Goal: Information Seeking & Learning: Check status

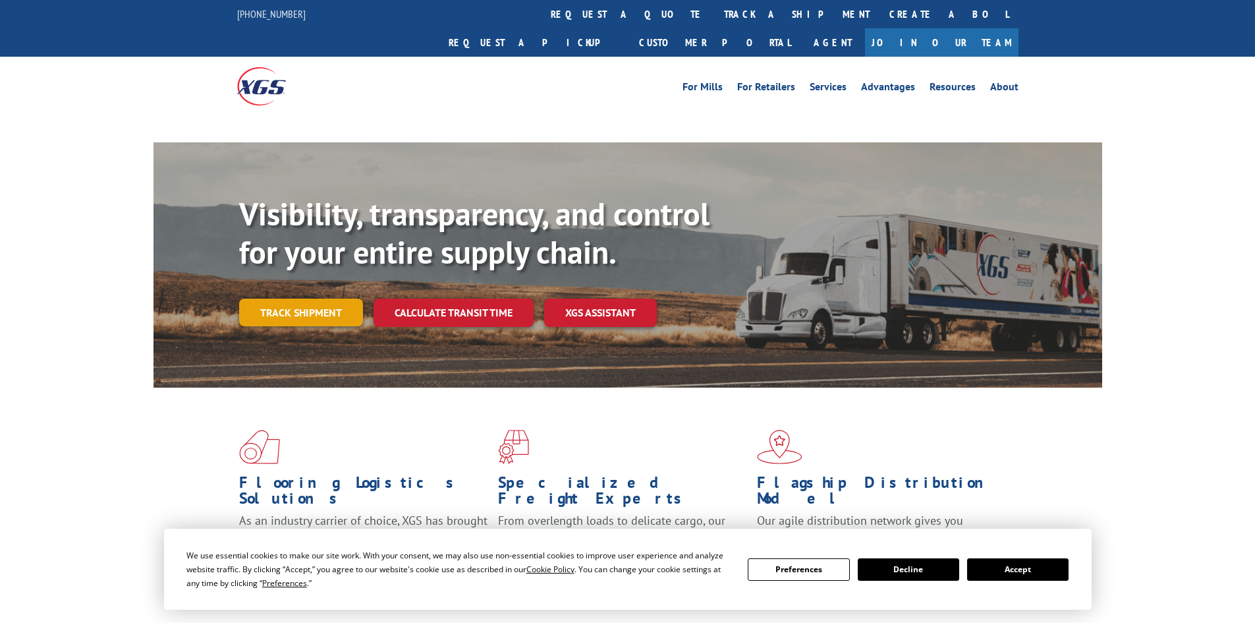
click at [337, 298] on link "Track shipment" at bounding box center [301, 312] width 124 height 28
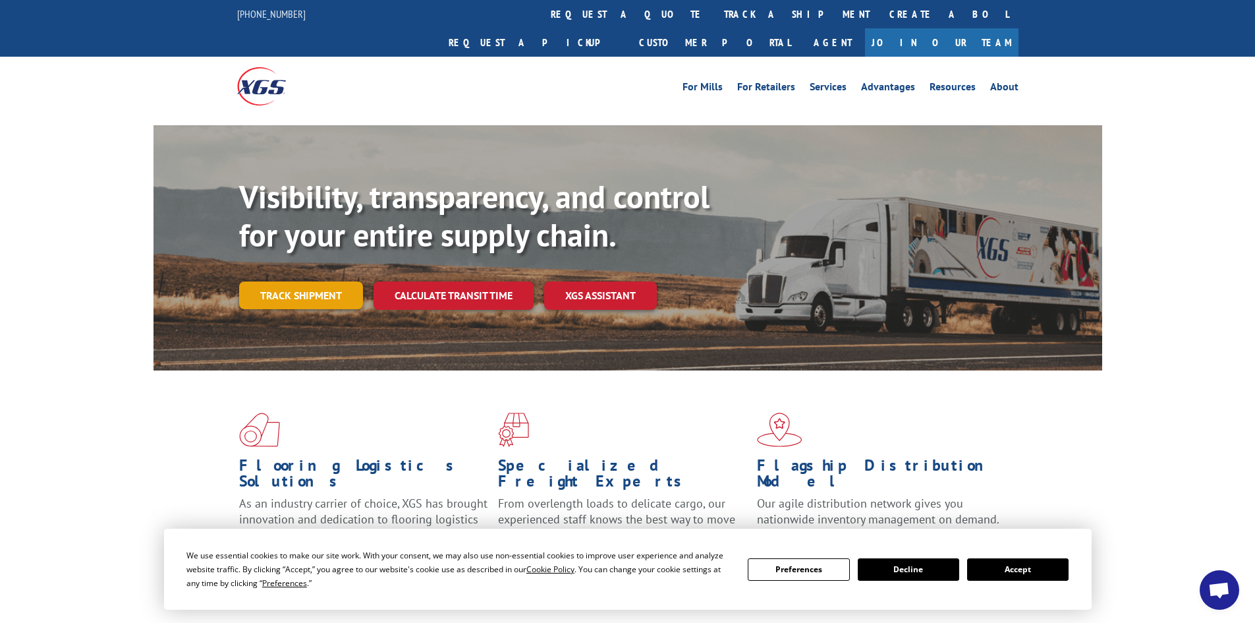
click at [322, 281] on link "Track shipment" at bounding box center [301, 295] width 124 height 28
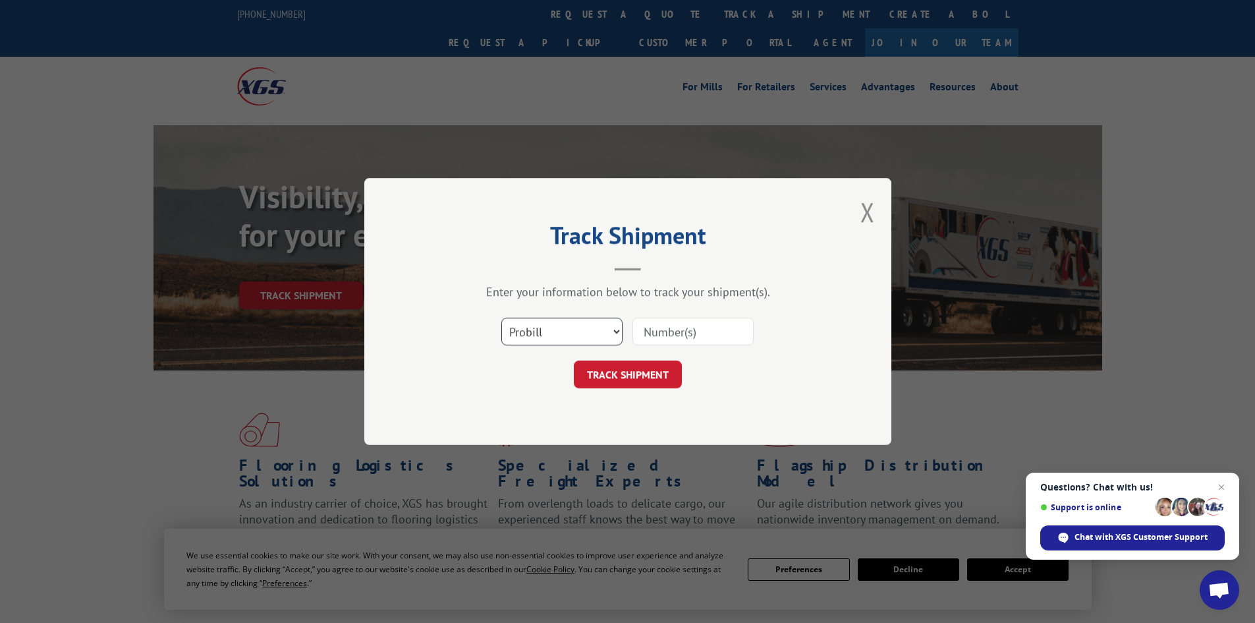
click at [540, 334] on select "Select category... Probill BOL PO" at bounding box center [561, 332] width 121 height 28
select select "po"
click at [501, 318] on select "Select category... Probill BOL PO" at bounding box center [561, 332] width 121 height 28
click at [662, 333] on input at bounding box center [693, 332] width 121 height 28
paste input "47542833"
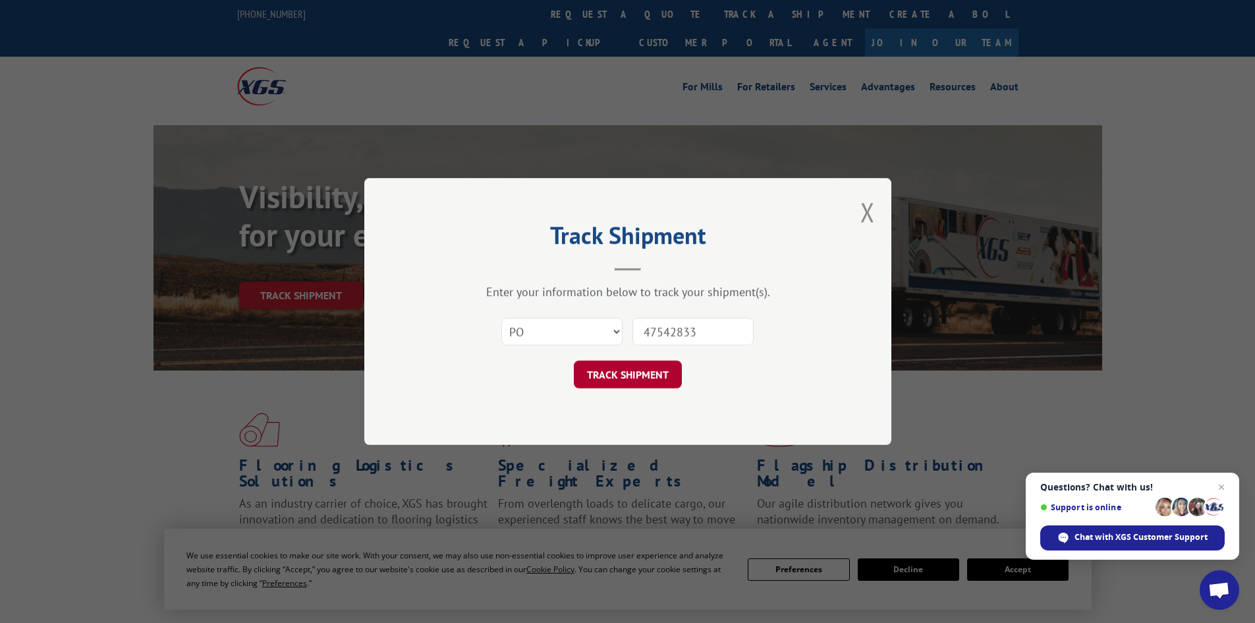
type input "47542833"
click at [670, 364] on button "TRACK SHIPMENT" at bounding box center [628, 374] width 108 height 28
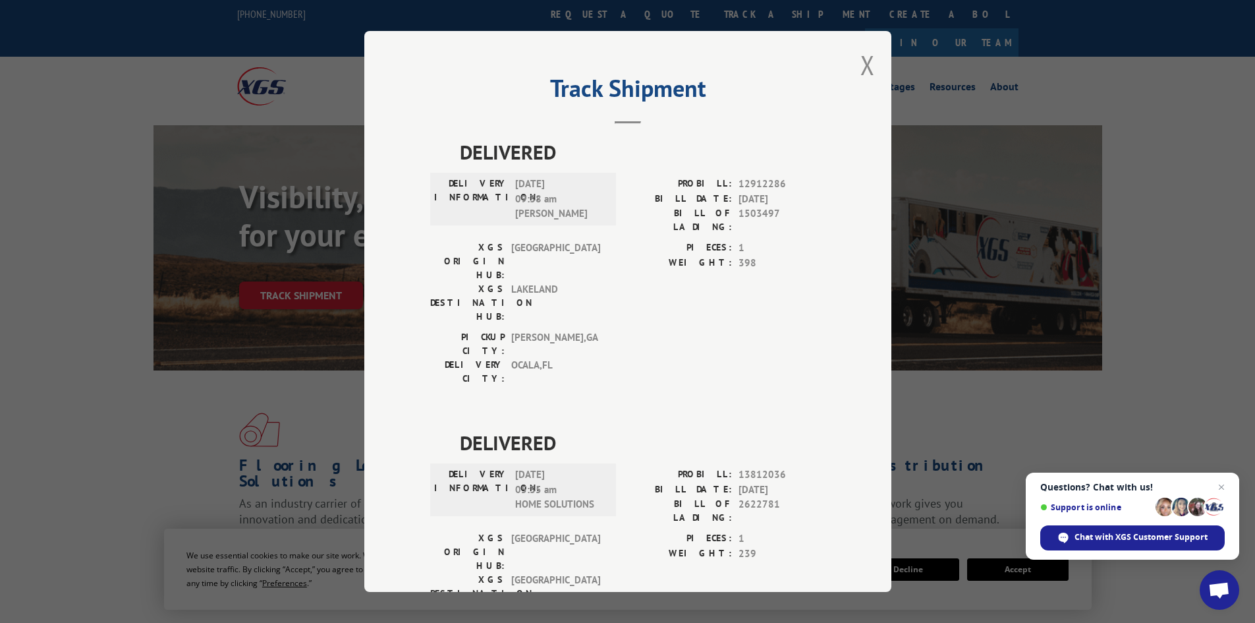
click at [863, 68] on button "Close modal" at bounding box center [868, 64] width 14 height 35
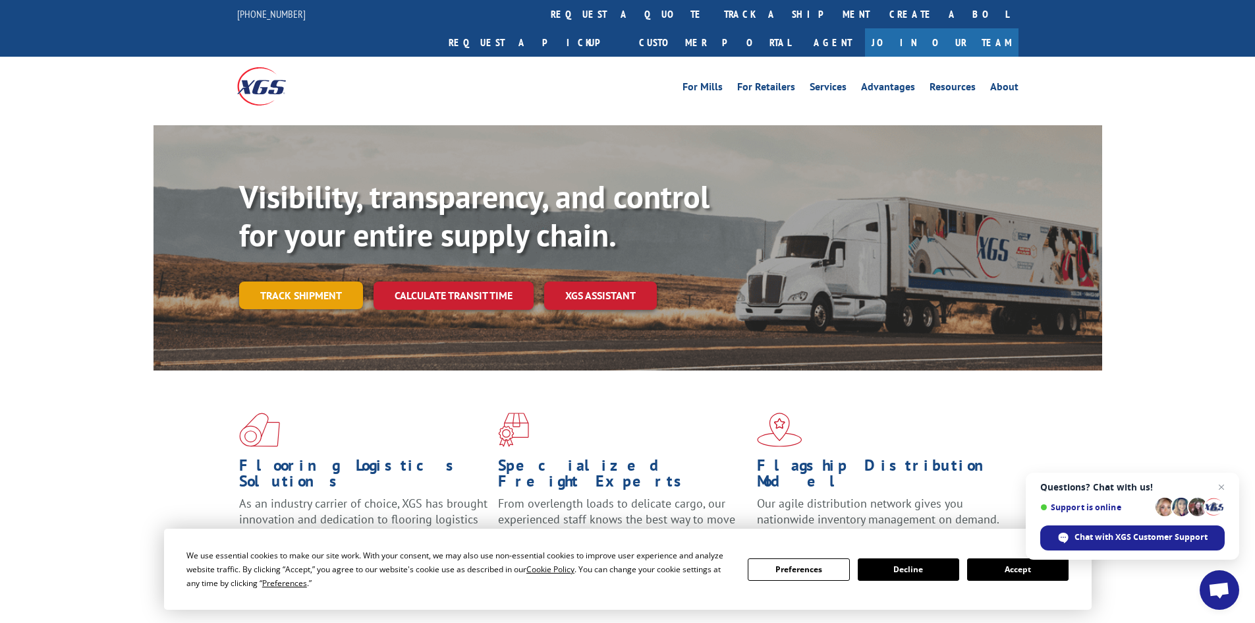
click at [348, 281] on link "Track shipment" at bounding box center [301, 295] width 124 height 28
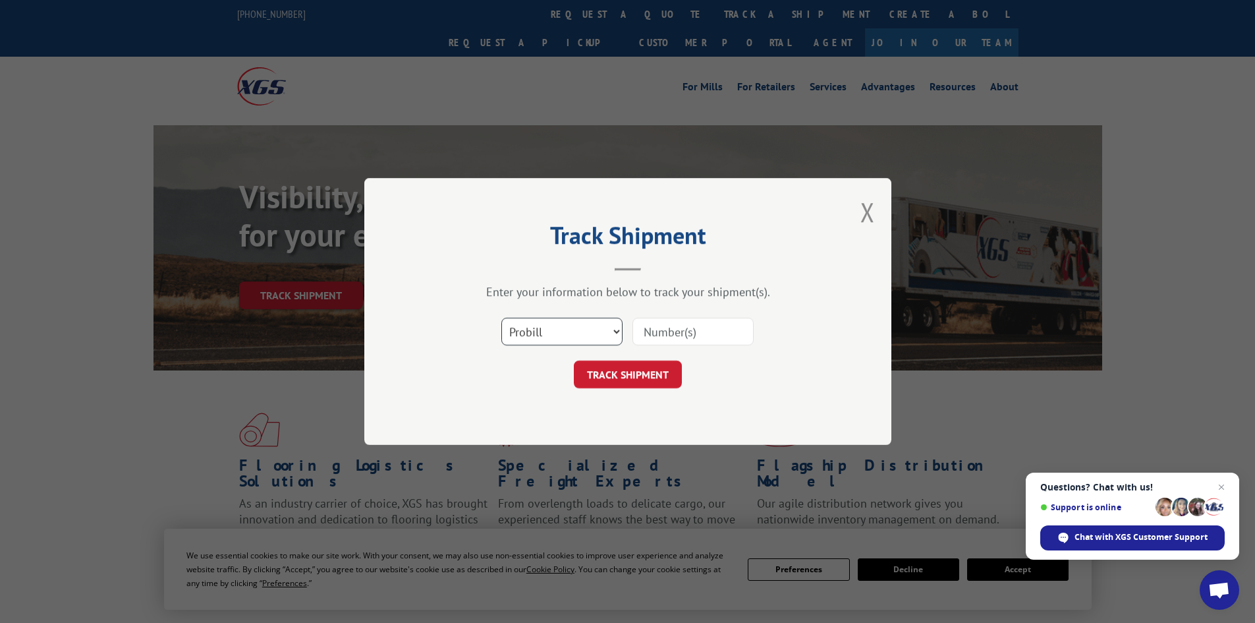
click at [596, 331] on select "Select category... Probill BOL PO" at bounding box center [561, 332] width 121 height 28
click at [501, 318] on select "Select category... Probill BOL PO" at bounding box center [561, 332] width 121 height 28
click at [694, 326] on input at bounding box center [693, 332] width 121 height 28
paste input "17326387"
type input "17326387"
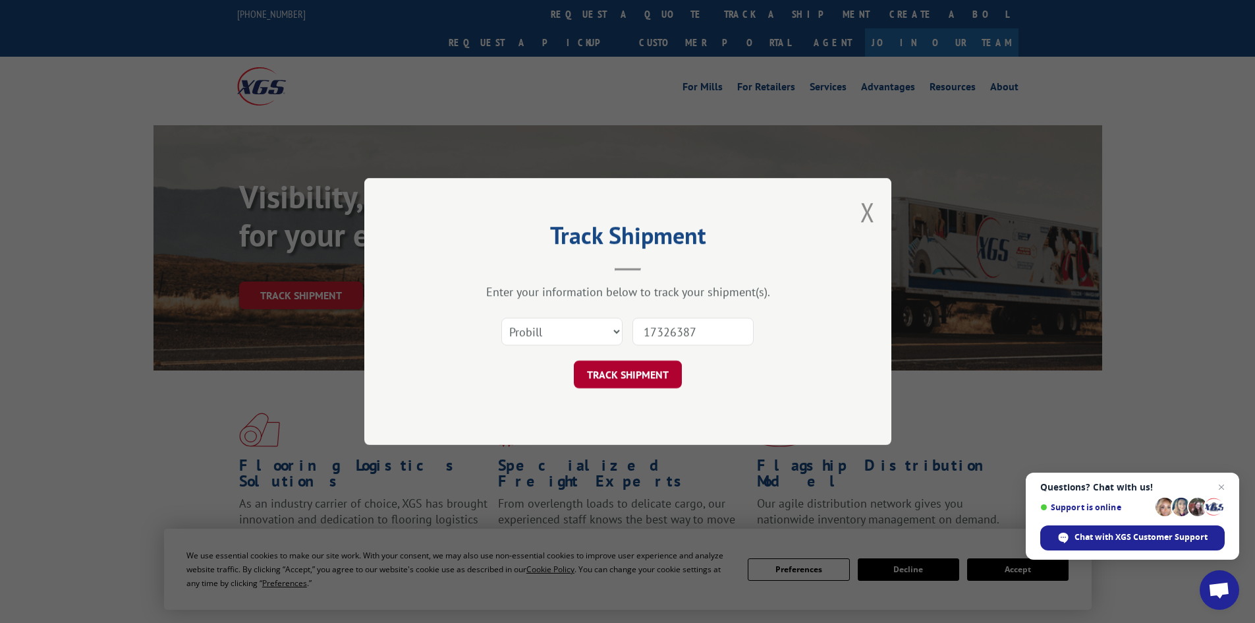
click at [658, 367] on button "TRACK SHIPMENT" at bounding box center [628, 374] width 108 height 28
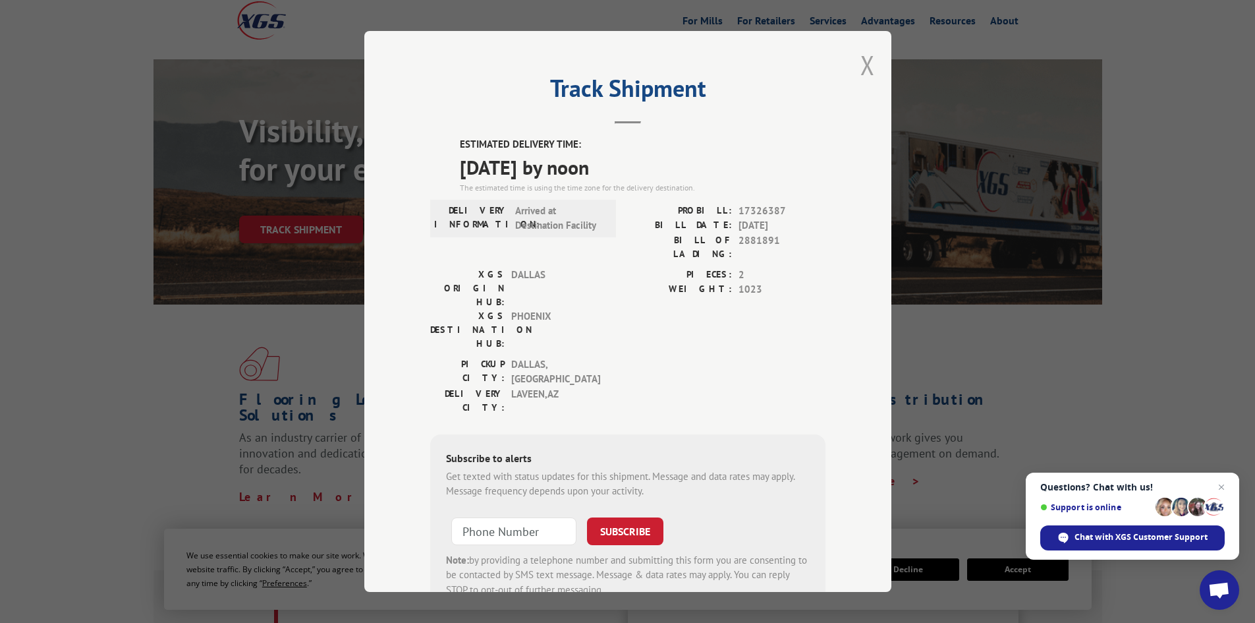
click at [866, 69] on button "Close modal" at bounding box center [868, 64] width 14 height 35
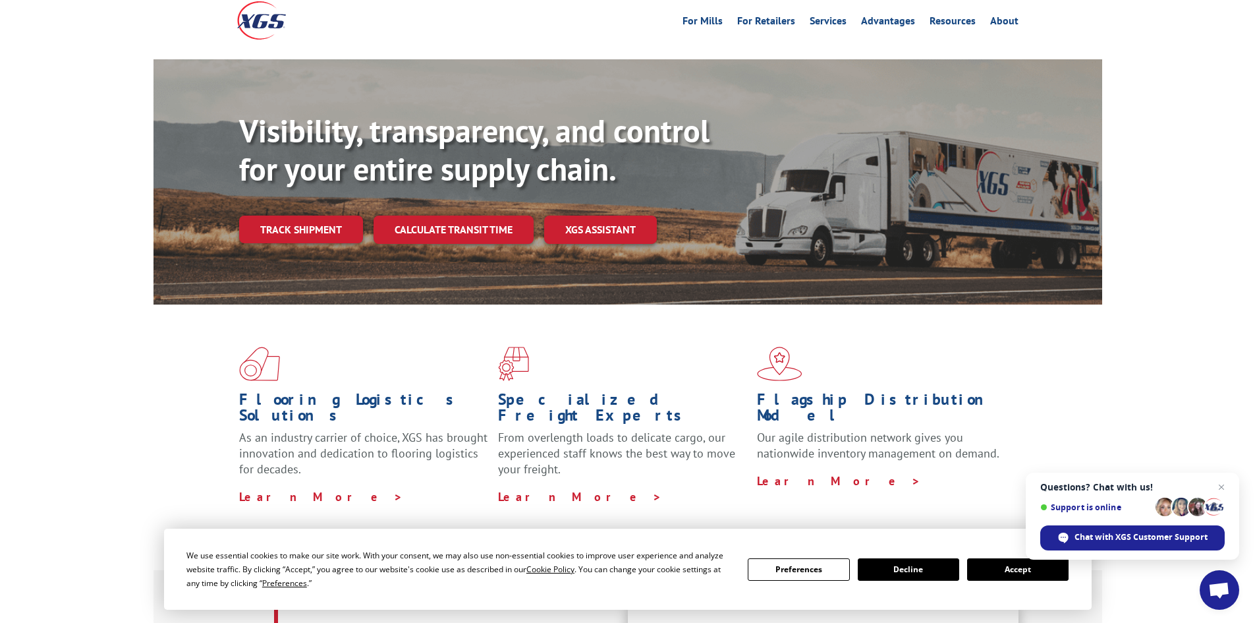
click at [310, 181] on div "Visibility, transparency, and control for your entire supply chain. Track shipm…" at bounding box center [670, 204] width 863 height 184
click at [318, 215] on link "Track shipment" at bounding box center [301, 229] width 124 height 28
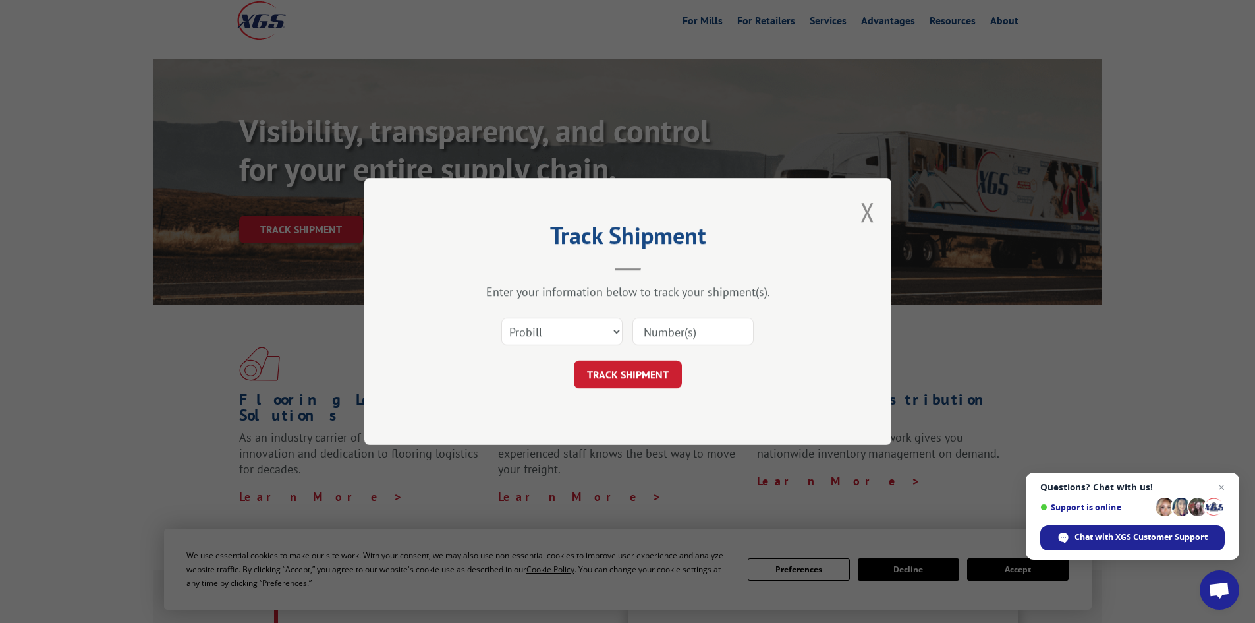
click at [722, 339] on input at bounding box center [693, 332] width 121 height 28
paste input "17326387"
type input "17326387"
click at [574, 360] on button "TRACK SHIPMENT" at bounding box center [628, 374] width 108 height 28
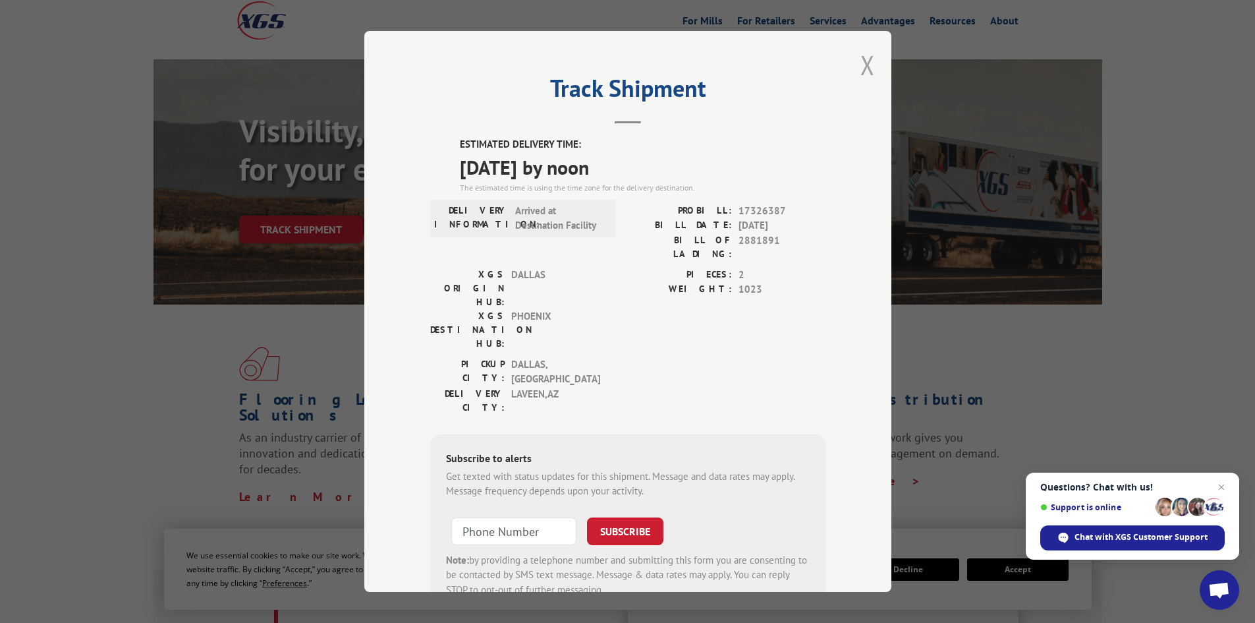
click at [861, 56] on button "Close modal" at bounding box center [868, 64] width 14 height 35
